Goal: Task Accomplishment & Management: Manage account settings

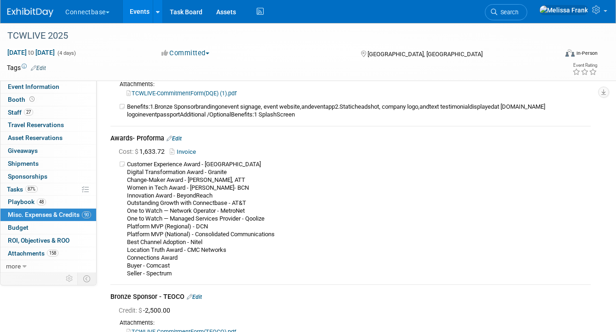
click at [137, 12] on link "Events" at bounding box center [140, 11] width 34 height 23
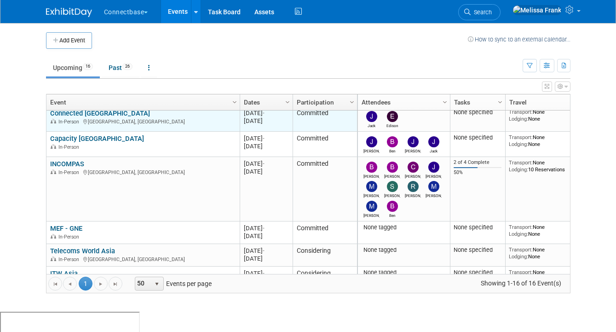
scroll to position [97, 0]
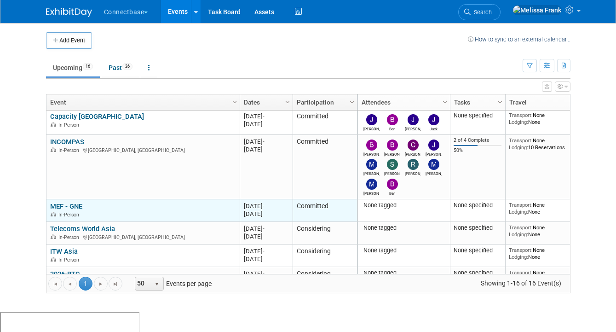
click at [73, 208] on link "MEF - GNE" at bounding box center [66, 206] width 32 height 8
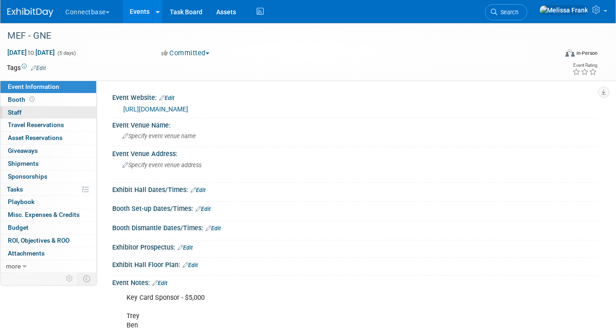
click at [27, 115] on link "0 Staff 0" at bounding box center [48, 112] width 96 height 12
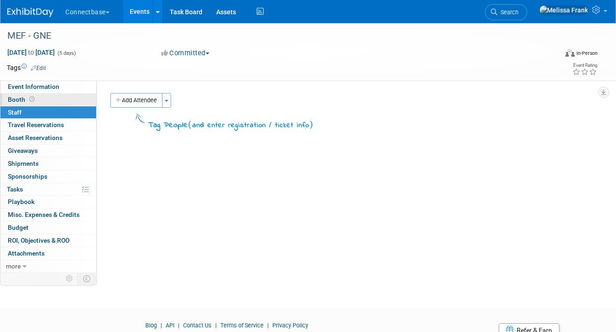
click at [156, 99] on button "Add Attendee" at bounding box center [136, 100] width 52 height 15
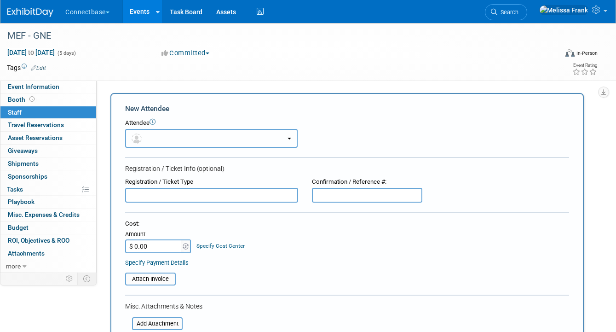
click at [155, 130] on button "button" at bounding box center [211, 138] width 173 height 19
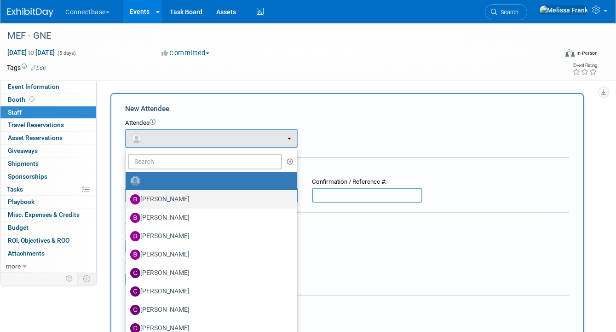
click at [161, 196] on label "[PERSON_NAME]" at bounding box center [209, 199] width 158 height 15
click at [127, 196] on input "[PERSON_NAME]" at bounding box center [124, 198] width 6 height 6
select select "5a309a58-1caa-4a1e-b031-5fcebf7888a3"
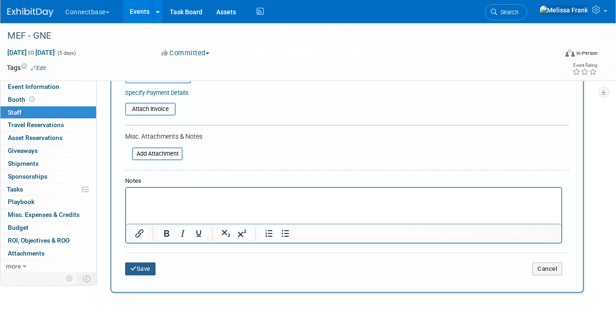
click at [141, 267] on button "Save" at bounding box center [140, 268] width 30 height 13
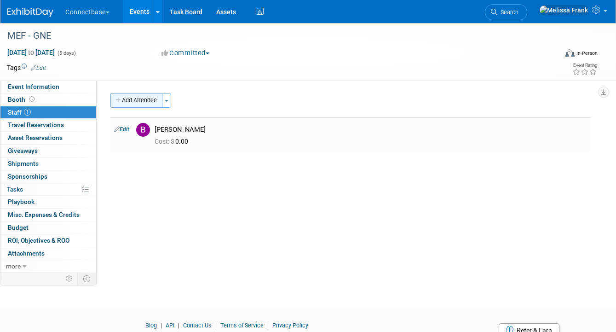
click at [138, 95] on button "Add Attendee" at bounding box center [136, 100] width 52 height 15
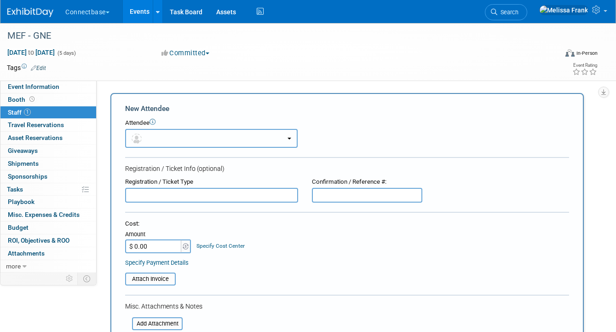
click at [157, 134] on button "button" at bounding box center [211, 138] width 173 height 19
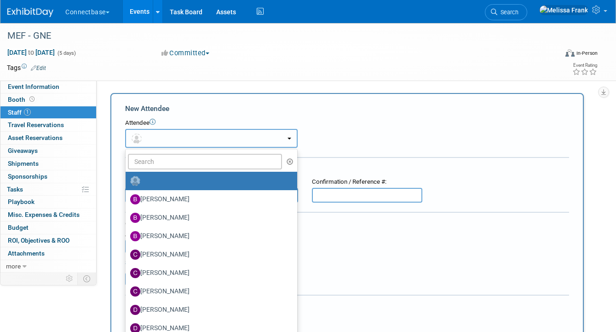
click at [155, 141] on button "button" at bounding box center [211, 138] width 173 height 19
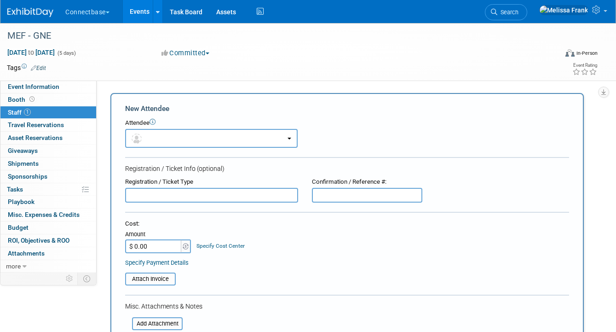
click at [151, 198] on input "text" at bounding box center [211, 195] width 173 height 15
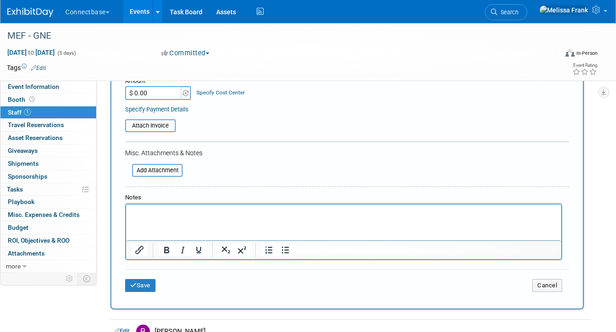
scroll to position [235, 0]
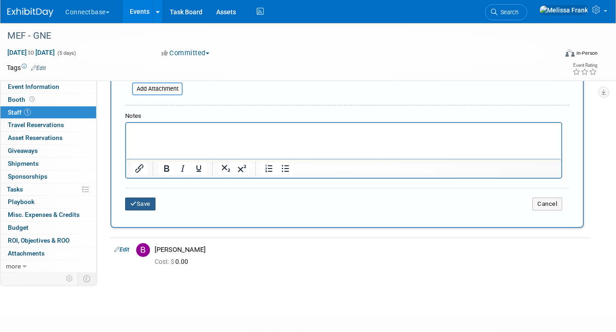
type input "Trey"
click at [142, 204] on button "Save" at bounding box center [140, 204] width 30 height 13
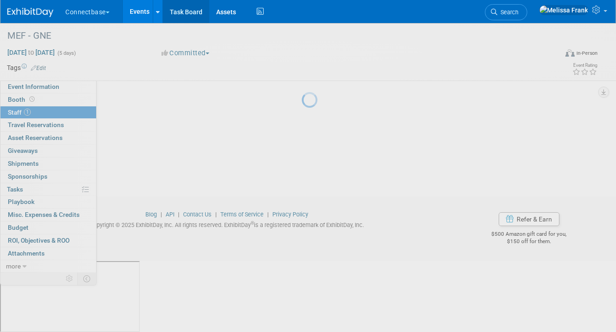
scroll to position [40, 0]
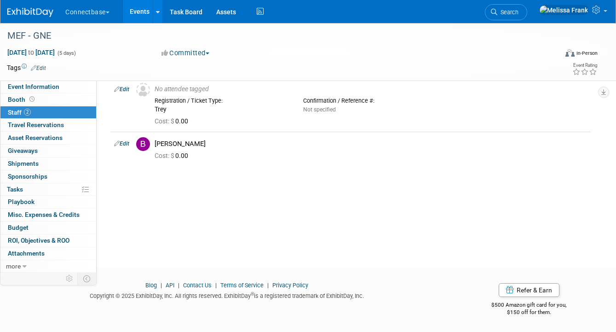
click at [147, 12] on link "Events" at bounding box center [140, 11] width 34 height 23
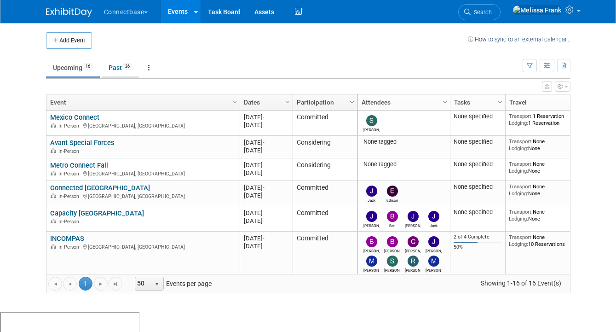
click at [117, 64] on link "Past 26" at bounding box center [121, 67] width 38 height 17
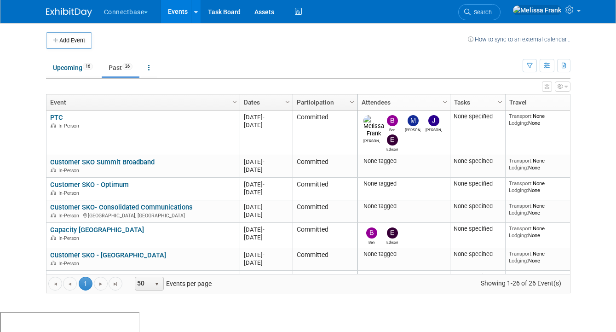
click at [255, 98] on link "Dates" at bounding box center [265, 102] width 43 height 16
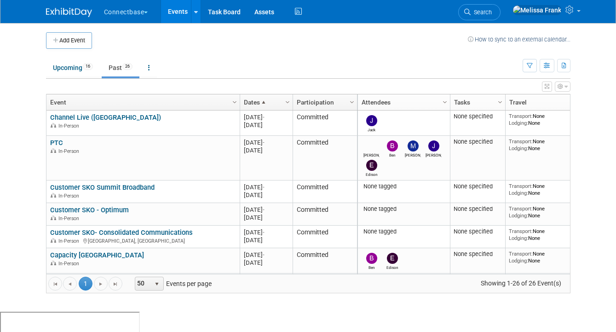
click at [255, 98] on link "Dates" at bounding box center [265, 102] width 43 height 16
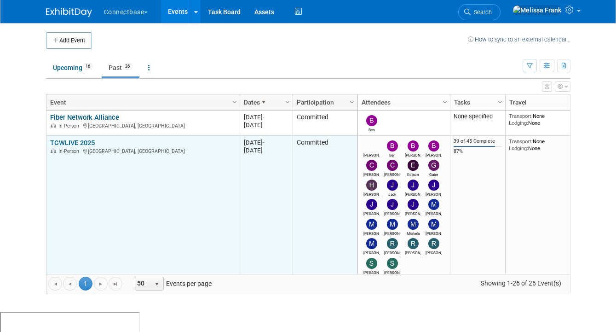
click at [81, 140] on link "TCWLIVE 2025" at bounding box center [72, 143] width 45 height 8
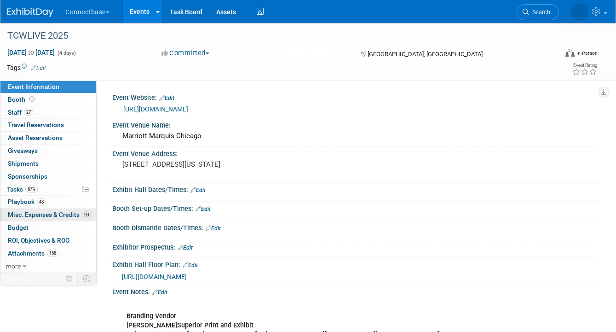
click at [60, 218] on span "Misc. Expenses & Credits 90" at bounding box center [49, 214] width 83 height 7
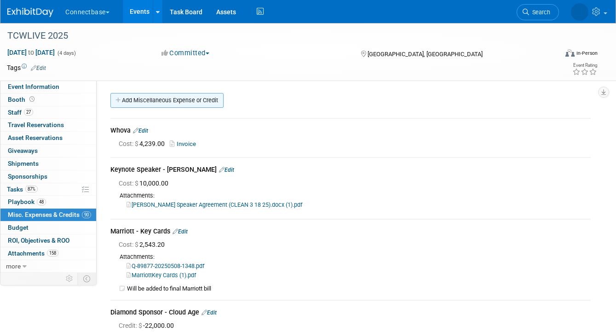
click at [196, 93] on link "Add Miscellaneous Expense or Credit" at bounding box center [166, 100] width 113 height 15
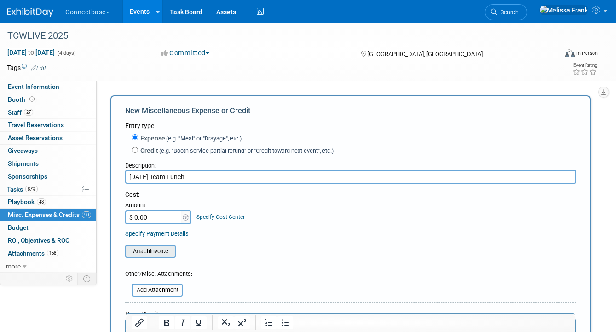
type input "Tuesday Team Lunch"
click at [159, 254] on input "file" at bounding box center [120, 251] width 110 height 11
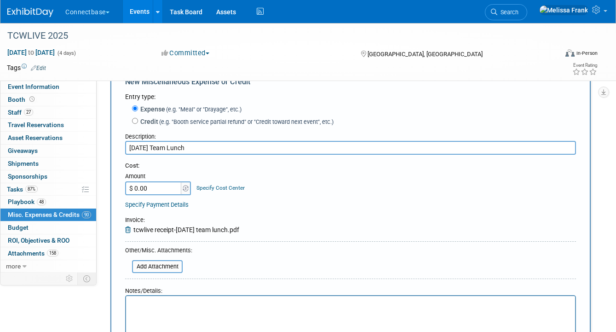
scroll to position [83, 0]
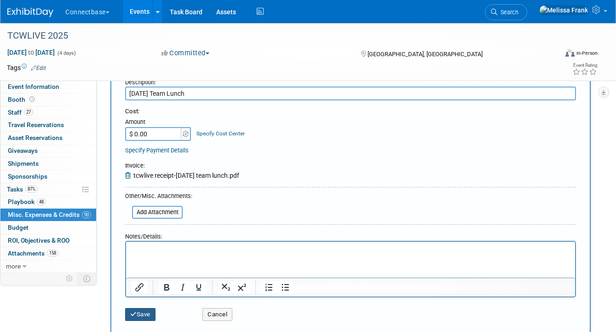
click at [148, 311] on button "Save" at bounding box center [140, 314] width 30 height 13
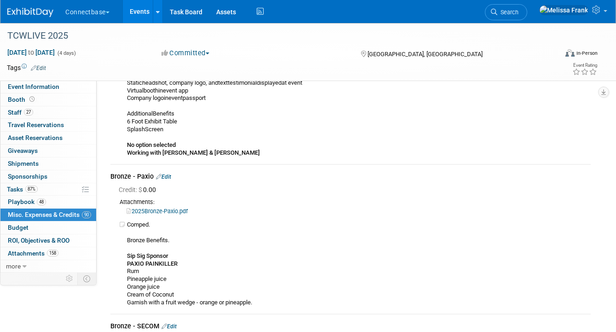
scroll to position [10488, 0]
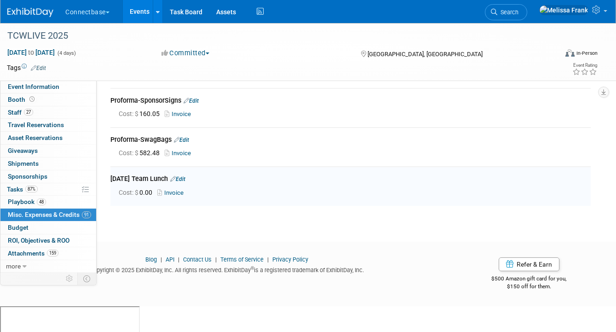
click at [180, 196] on link "Invoice" at bounding box center [172, 192] width 30 height 7
click at [186, 182] on link "Edit" at bounding box center [177, 179] width 15 height 6
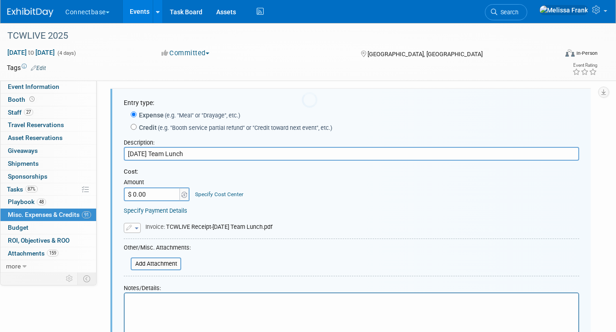
scroll to position [10576, 0]
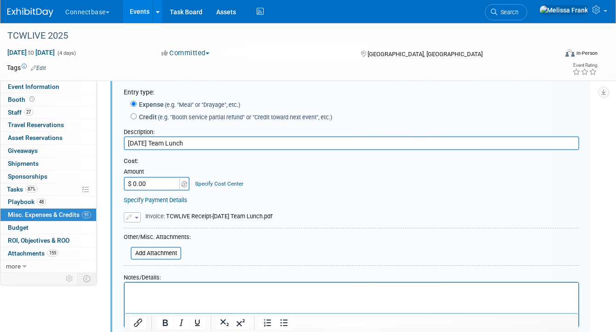
click at [148, 191] on input "$ 0.00" at bounding box center [153, 184] width 58 height 14
type input "$ 240.16"
click at [319, 222] on div "Replace with a new file Remove attachment Invoice : TCWLIVE Receipt-Tuesday Tea…" at bounding box center [352, 212] width 456 height 20
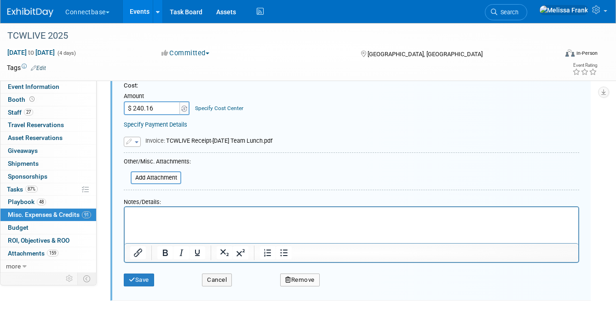
scroll to position [10666, 0]
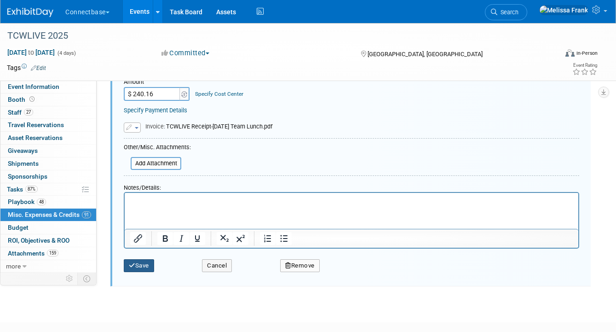
click at [145, 272] on button "Save" at bounding box center [139, 265] width 30 height 13
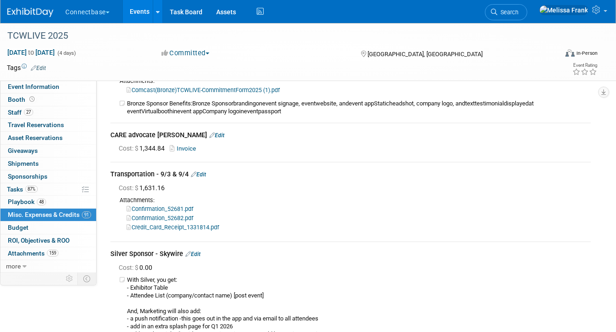
scroll to position [9536, 0]
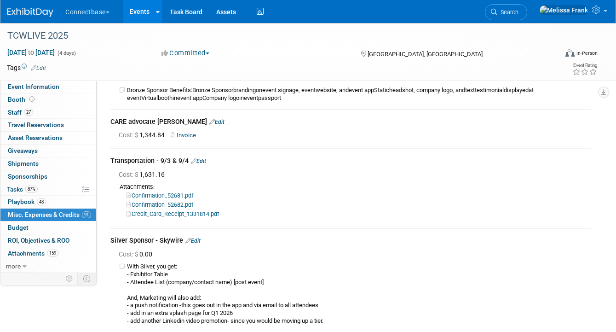
drag, startPoint x: 232, startPoint y: 241, endPoint x: 116, endPoint y: 196, distance: 124.3
click at [116, 196] on div "Cost: $ 1,631.16 Attachments: Confirmation_52681.pdf Confirmation_52682.pdf" at bounding box center [350, 195] width 481 height 54
click at [201, 179] on div "Cost: $ 1,631.16" at bounding box center [355, 174] width 472 height 9
click at [201, 164] on link "Edit" at bounding box center [198, 161] width 15 height 6
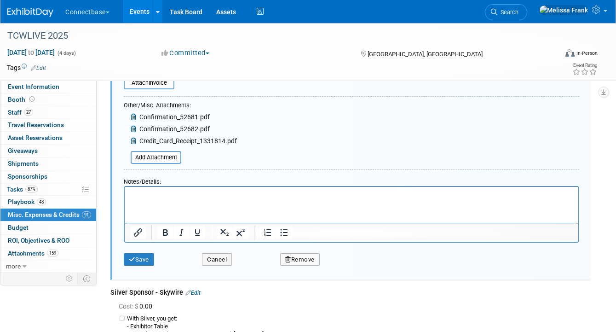
scroll to position [9799, 0]
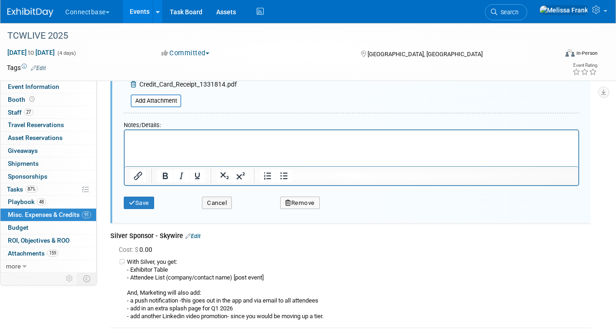
click at [311, 209] on button "Remove" at bounding box center [300, 203] width 40 height 13
click at [254, 143] on html at bounding box center [352, 136] width 454 height 13
click at [353, 218] on link "Yes" at bounding box center [351, 210] width 27 height 15
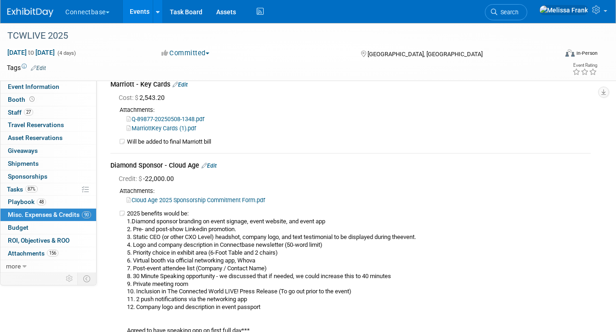
scroll to position [0, 0]
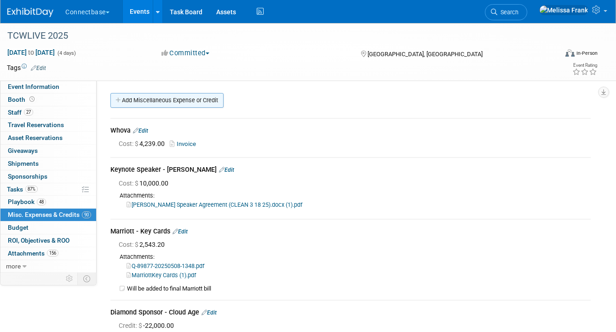
click at [153, 105] on link "Add Miscellaneous Expense or Credit" at bounding box center [166, 100] width 113 height 15
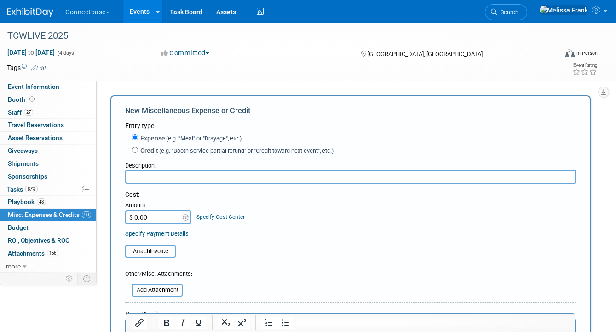
click at [151, 219] on input "$ 0.00" at bounding box center [154, 217] width 58 height 14
paste input "1,705.68"
type input "$ 1,705.68"
click at [157, 173] on input "text" at bounding box center [350, 177] width 451 height 14
type input "T"
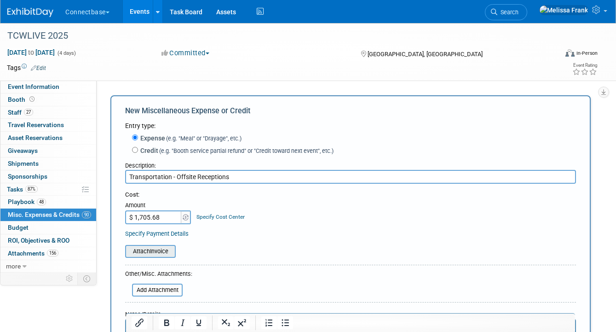
type input "Transportation - Offsite Receptions"
click at [151, 257] on div "Attach Invoice" at bounding box center [150, 251] width 51 height 13
click at [156, 252] on input "file" at bounding box center [120, 251] width 110 height 11
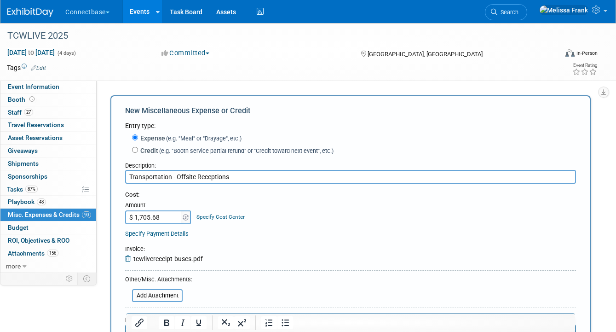
scroll to position [115, 0]
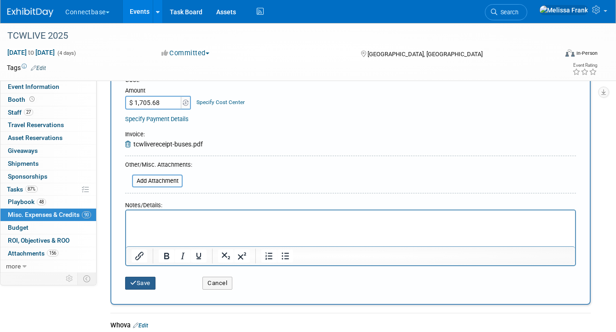
click at [150, 283] on button "Save" at bounding box center [140, 283] width 30 height 13
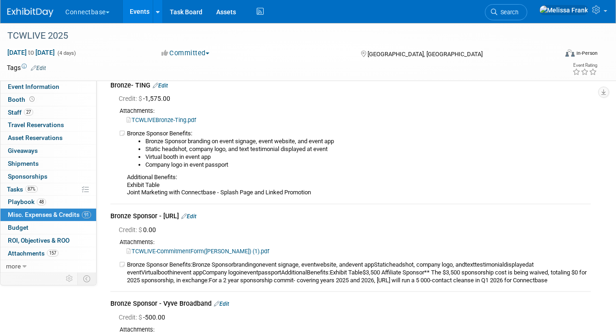
scroll to position [6714, 0]
click at [227, 216] on div "Bronze Sponsor - Marketbetter.ai Edit" at bounding box center [350, 217] width 481 height 11
click at [197, 220] on link "Edit" at bounding box center [188, 217] width 15 height 6
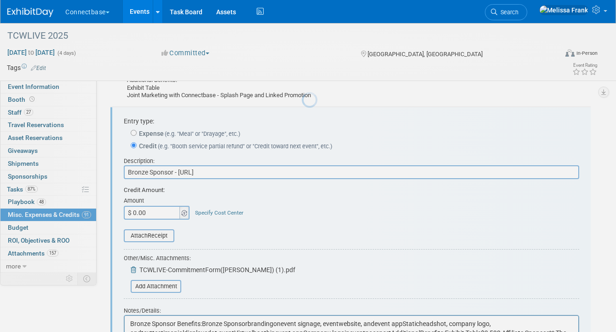
scroll to position [6819, 0]
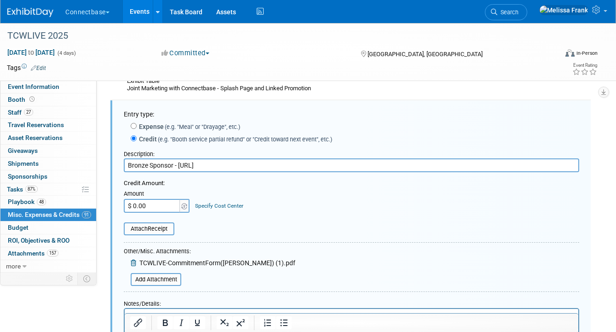
click at [145, 205] on input "$ 0.00" at bounding box center [153, 206] width 58 height 14
type input "$ 2,000.00"
click at [356, 272] on form "Entry type: Expense (e.g. "Meal" or "Drayage", etc.) Credit (e.g. "Booth servic…" at bounding box center [352, 257] width 456 height 295
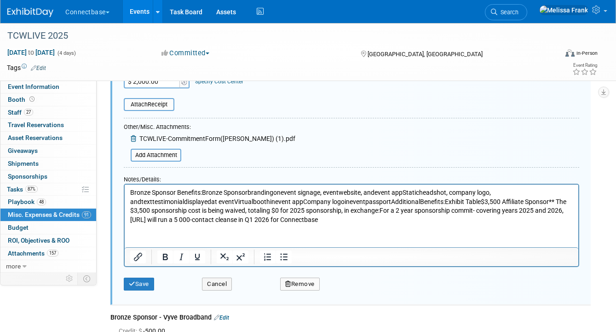
scroll to position [6967, 0]
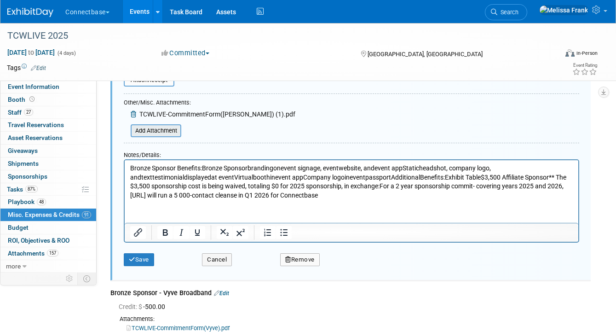
click at [167, 133] on input "file" at bounding box center [126, 130] width 110 height 11
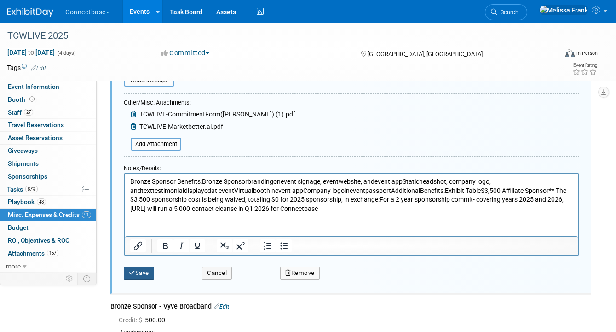
click at [149, 277] on button "Save" at bounding box center [139, 273] width 30 height 13
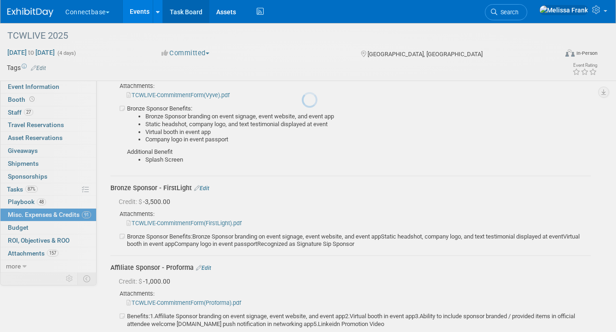
scroll to position [6819, 0]
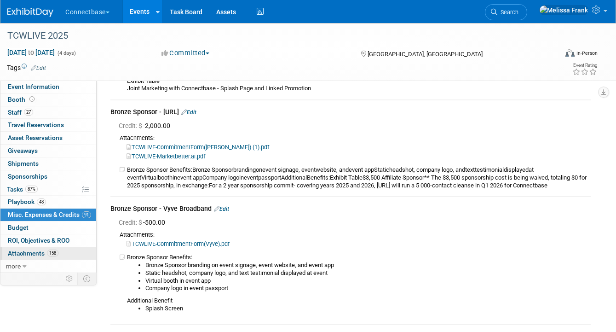
click at [39, 252] on span "Attachments 158" at bounding box center [33, 253] width 51 height 7
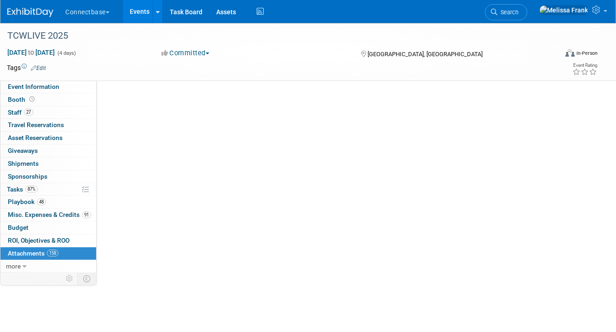
scroll to position [0, 0]
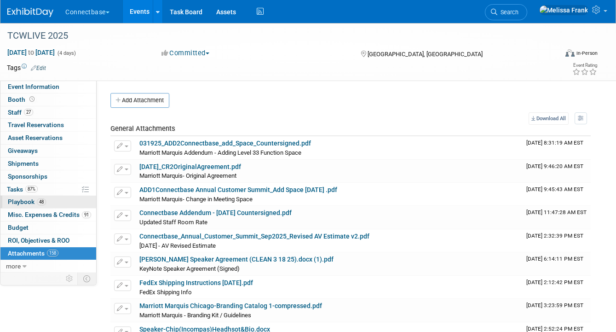
click at [33, 199] on span "Playbook 48" at bounding box center [27, 201] width 38 height 7
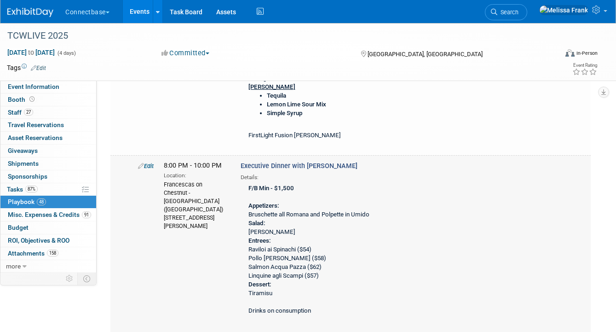
click at [148, 163] on link "Edit" at bounding box center [146, 166] width 16 height 7
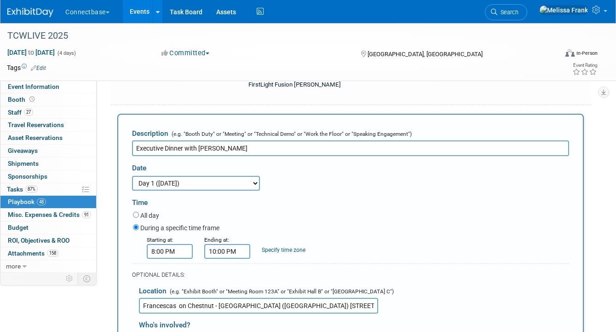
drag, startPoint x: 249, startPoint y: 149, endPoint x: 191, endPoint y: 148, distance: 58.0
click at [191, 148] on input "Executive Dinner with Dan Caruso" at bounding box center [350, 148] width 437 height 16
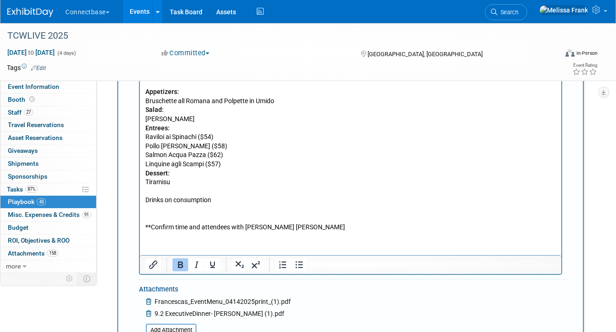
scroll to position [1179, 0]
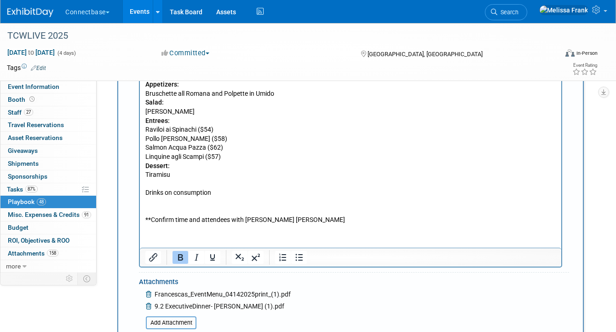
type input "Executive Dinner - Sales Team"
click at [300, 218] on p "F/B Min - $1,500 Appetizers: Bruschette all Romana and Polpette in Umido Salad:…" at bounding box center [350, 143] width 411 height 163
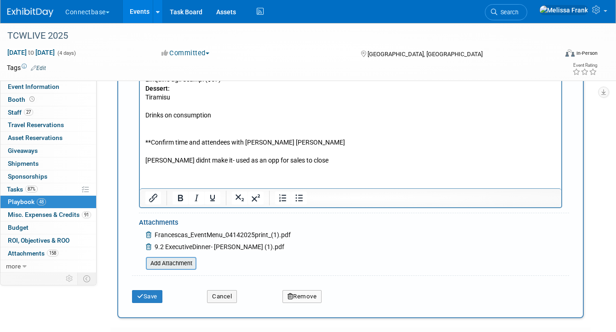
scroll to position [1264, 0]
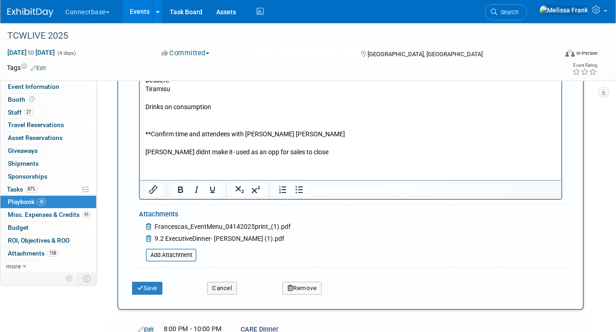
click at [366, 87] on p "F/B Min - $1,500 Appetizers: Bruschette all Romana and Polpette in Umido Salad:…" at bounding box center [350, 58] width 411 height 163
click at [179, 255] on input "file" at bounding box center [141, 255] width 110 height 11
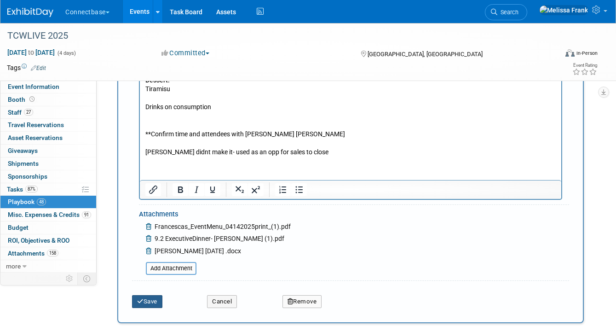
click at [150, 300] on button "Save" at bounding box center [147, 301] width 30 height 13
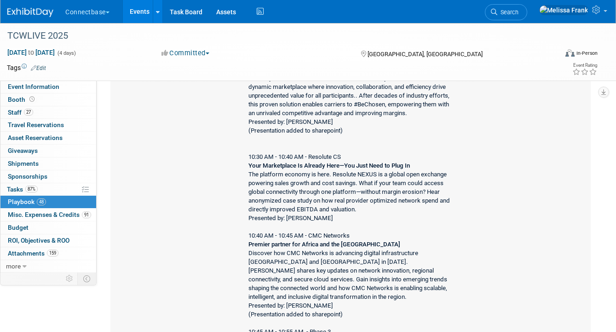
scroll to position [1805, 0]
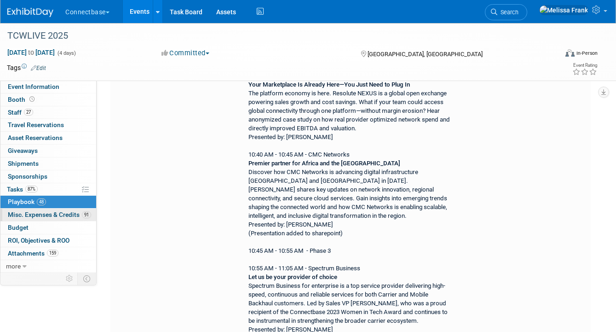
click at [51, 215] on span "Misc. Expenses & Credits 91" at bounding box center [49, 214] width 83 height 7
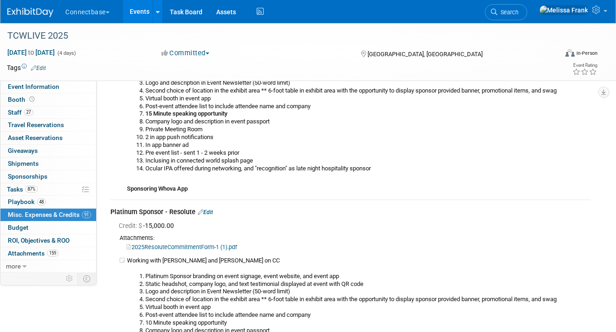
scroll to position [0, 0]
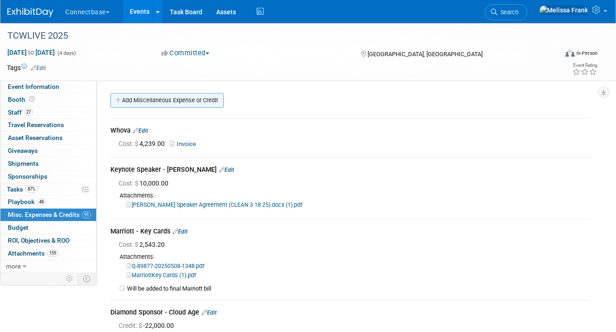
click at [139, 102] on link "Add Miscellaneous Expense or Credit" at bounding box center [166, 100] width 113 height 15
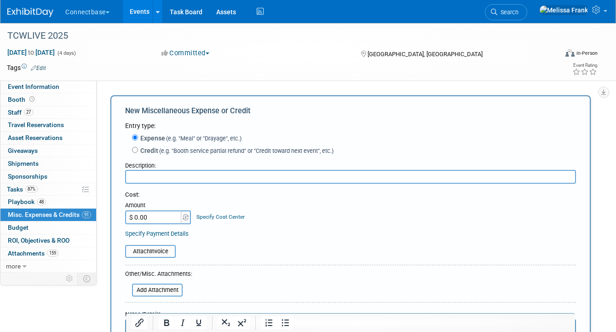
click at [144, 152] on label "Credit (e.g. "Booth service partial refund" or "Credit toward next event", etc.)" at bounding box center [236, 150] width 196 height 9
click at [138, 152] on input "Credit (e.g. "Booth service partial refund" or "Credit toward next event", etc.)" at bounding box center [135, 150] width 6 height 6
radio input "true"
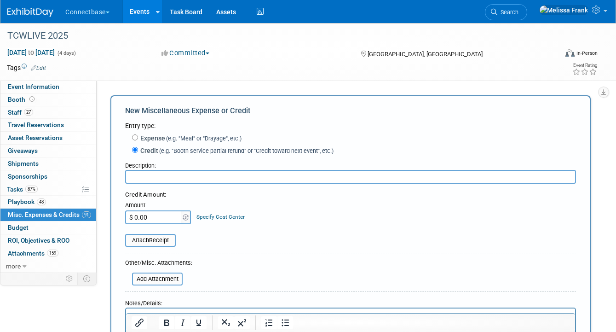
click at [142, 179] on input "text" at bounding box center [350, 177] width 451 height 14
paste input "MP Nexlevel"
type input "Exhibitor - MP Nexlevel"
click at [145, 215] on input "$ 0.00" at bounding box center [154, 217] width 58 height 14
type input "$ 1,500.00"
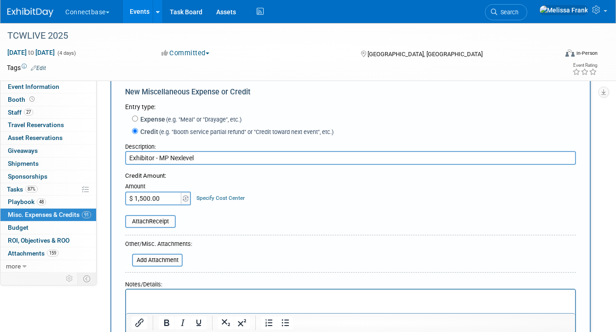
scroll to position [44, 0]
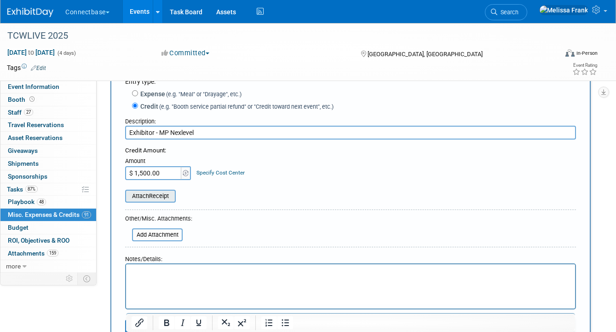
click at [160, 197] on input "file" at bounding box center [120, 196] width 110 height 11
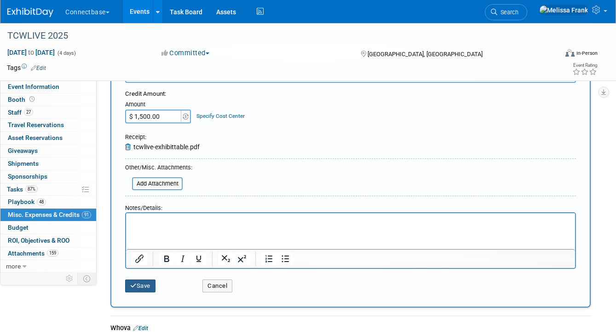
scroll to position [106, 0]
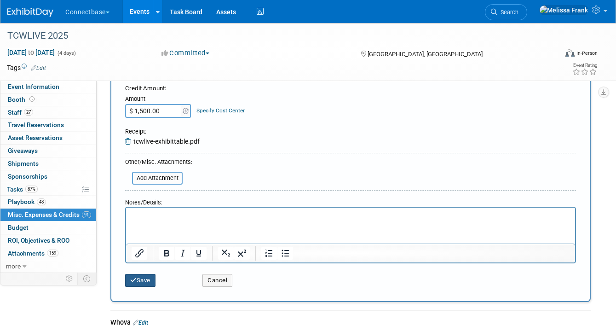
click at [145, 281] on button "Save" at bounding box center [140, 280] width 30 height 13
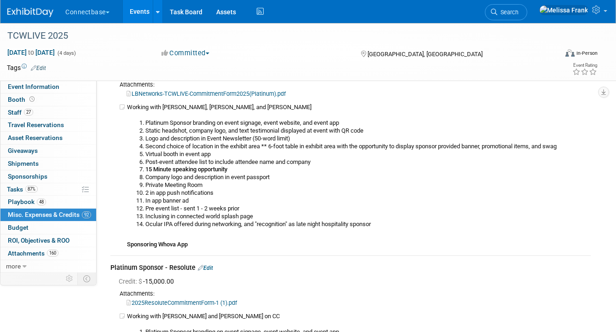
scroll to position [0, 0]
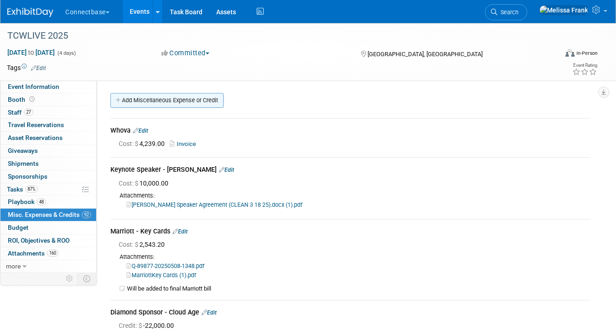
click at [156, 103] on link "Add Miscellaneous Expense or Credit" at bounding box center [166, 100] width 113 height 15
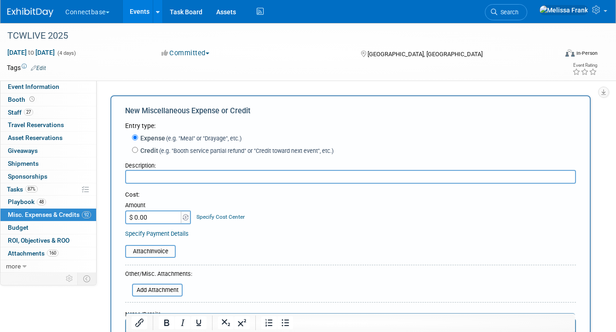
type input "B"
type input "Name Badges"
click at [161, 218] on input "$ 0.00" at bounding box center [154, 217] width 58 height 14
paste input "1,448.21"
type input "$ 1,448.21"
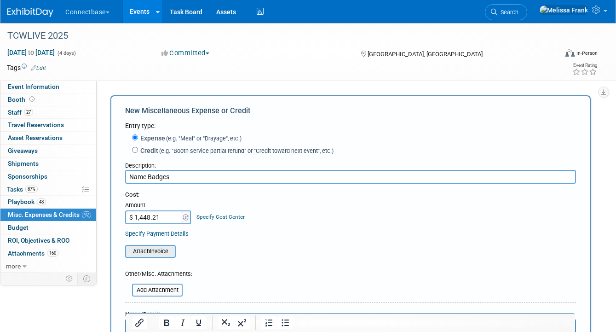
click at [152, 252] on input "file" at bounding box center [120, 251] width 110 height 11
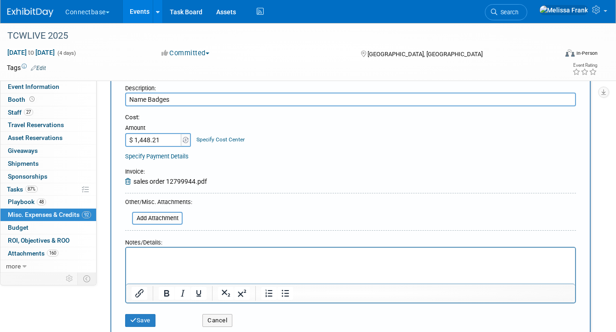
scroll to position [105, 0]
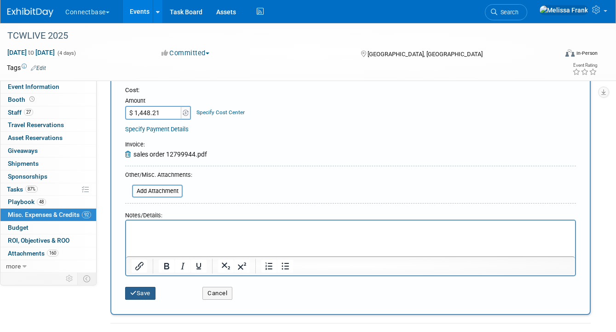
click at [147, 295] on button "Save" at bounding box center [140, 293] width 30 height 13
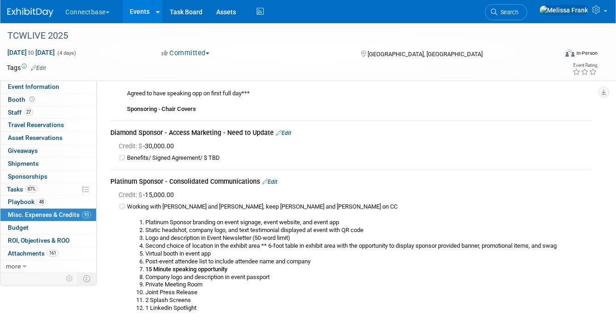
scroll to position [0, 0]
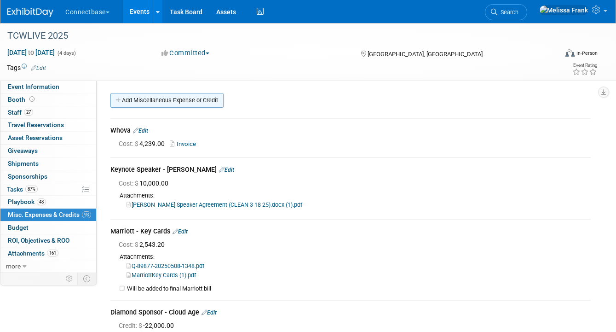
click at [158, 104] on link "Add Miscellaneous Expense or Credit" at bounding box center [166, 100] width 113 height 15
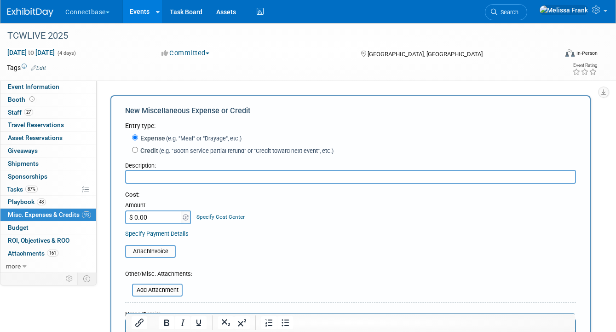
click at [157, 152] on label "Credit (e.g. "Booth service partial refund" or "Credit toward next event", etc.)" at bounding box center [236, 150] width 196 height 9
click at [138, 152] on input "Credit (e.g. "Booth service partial refund" or "Credit toward next event", etc.)" at bounding box center [135, 150] width 6 height 6
radio input "true"
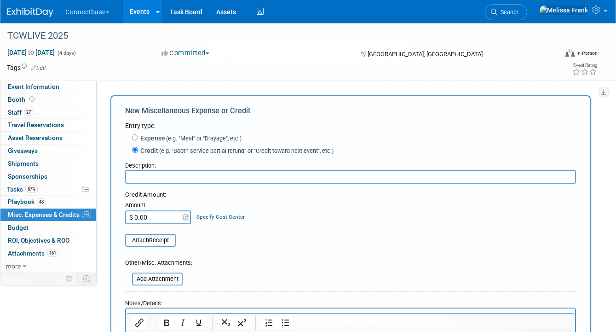
click at [153, 180] on input "text" at bounding box center [350, 177] width 451 height 14
type input "Book Refund"
click at [141, 222] on input "$ 0.00" at bounding box center [154, 217] width 58 height 14
paste input "1.96"
click at [154, 221] on input "$ 1.96" at bounding box center [154, 217] width 58 height 14
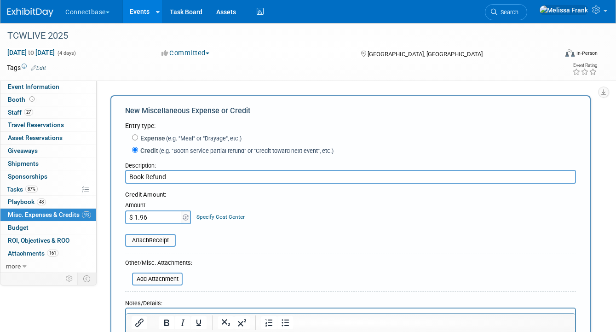
click at [154, 221] on input "$ 1.96" at bounding box center [154, 217] width 58 height 14
paste input "text"
type input "$"
type input "$ 1,959.20"
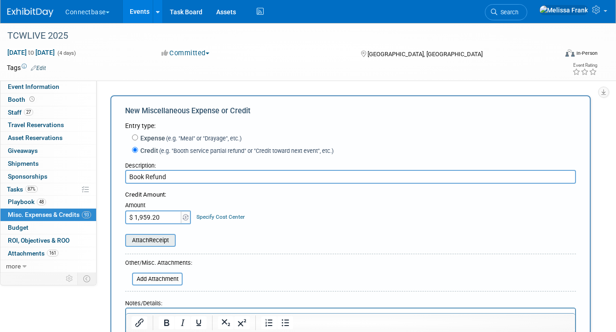
click at [148, 243] on input "file" at bounding box center [120, 240] width 110 height 11
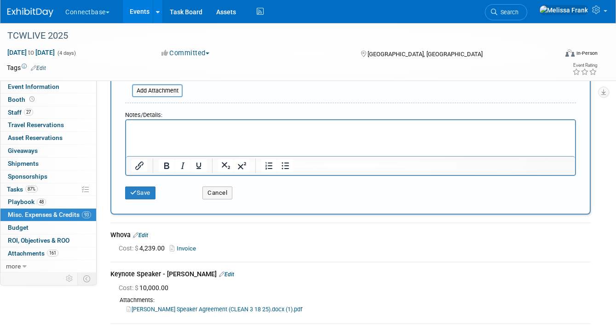
scroll to position [211, 0]
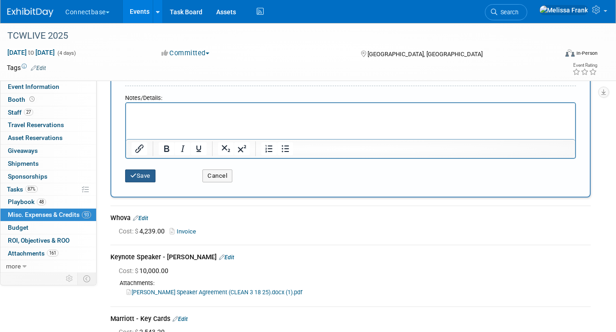
click at [138, 179] on button "Save" at bounding box center [140, 175] width 30 height 13
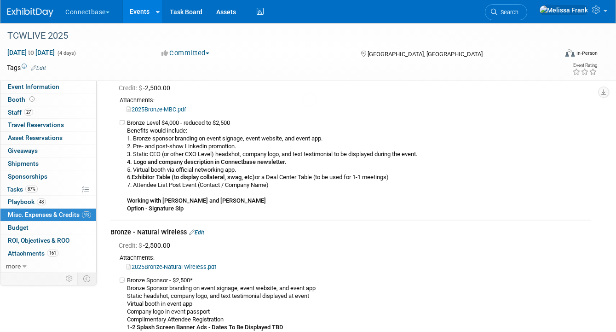
scroll to position [10571, 0]
